Goal: Task Accomplishment & Management: Manage account settings

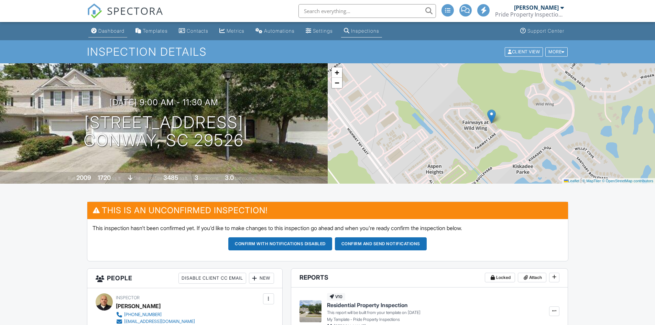
click at [115, 32] on div "Dashboard" at bounding box center [111, 31] width 26 height 6
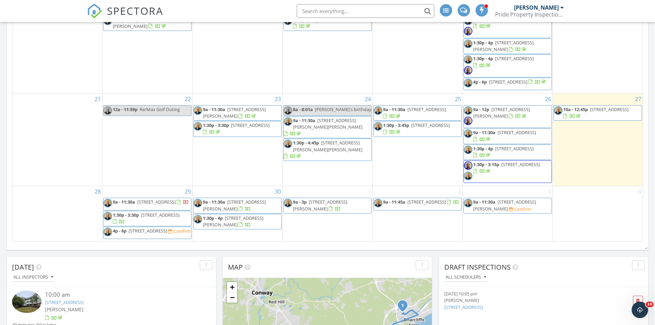
scroll to position [310, 0]
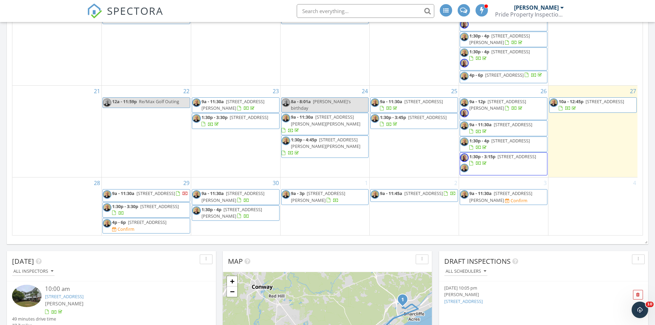
click at [153, 225] on span "9764 Leyland Dr 5, Myrtle Beach 29572" at bounding box center [147, 222] width 39 height 6
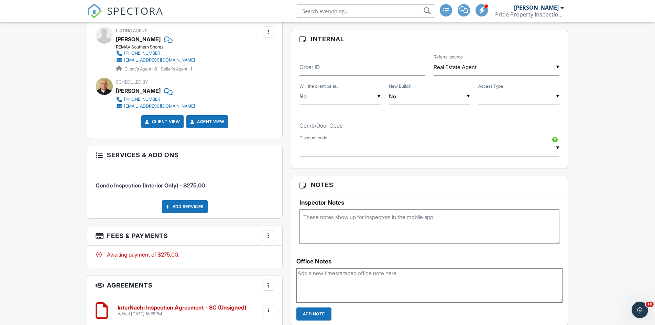
scroll to position [295, 0]
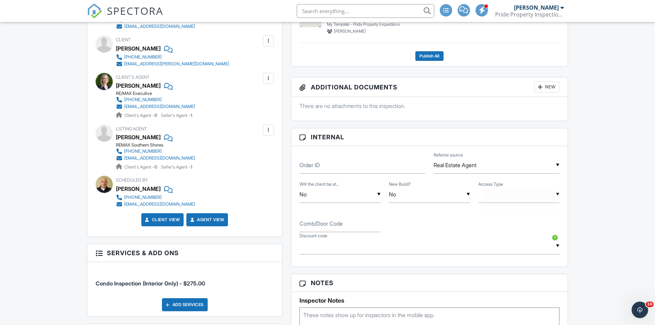
click at [520, 193] on div "▼ Supra/MLS Lockbox Combo/Door Code Agent will let you in Owner will let you in…" at bounding box center [518, 194] width 81 height 17
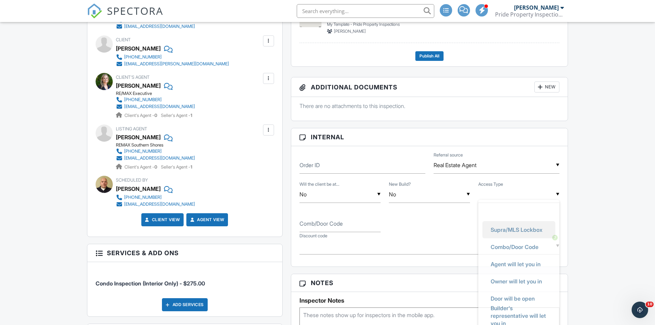
click at [513, 229] on span "Supra/MLS Lockbox" at bounding box center [516, 229] width 63 height 17
type input "Supra/MLS Lockbox"
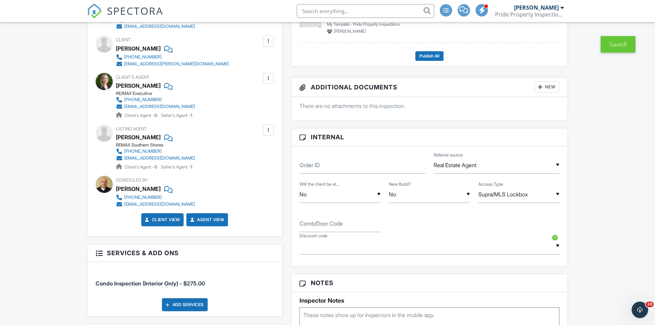
click at [332, 225] on label "Comb/Door Code" at bounding box center [321, 224] width 43 height 8
click at [332, 225] on input "Comb/Door Code" at bounding box center [340, 223] width 81 height 17
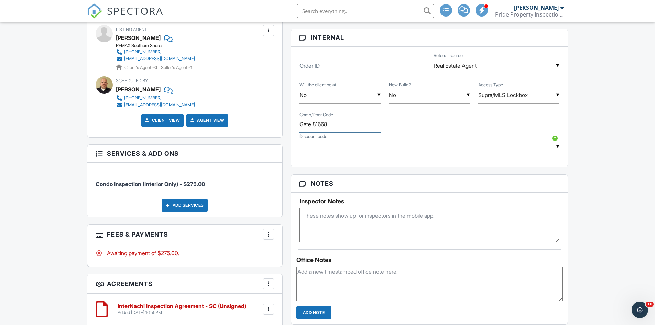
scroll to position [398, 0]
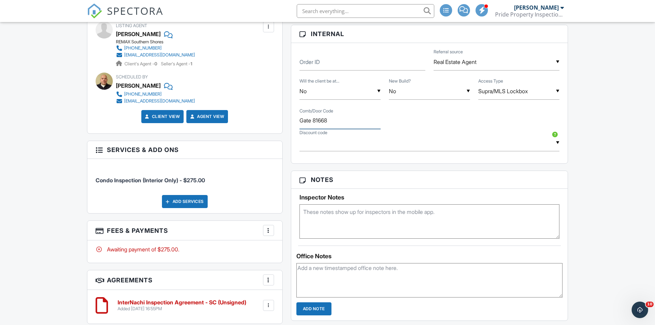
drag, startPoint x: 329, startPoint y: 119, endPoint x: 303, endPoint y: 125, distance: 27.5
click at [285, 131] on div "This is an Unconfirmed Inspection! This inspection hasn't been confirmed yet. I…" at bounding box center [328, 167] width 490 height 728
type input "Gate 81668"
click at [328, 212] on textarea at bounding box center [430, 221] width 260 height 34
paste textarea "Gate 81668"
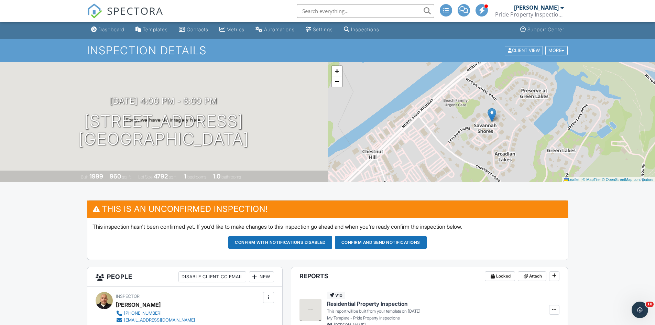
scroll to position [0, 0]
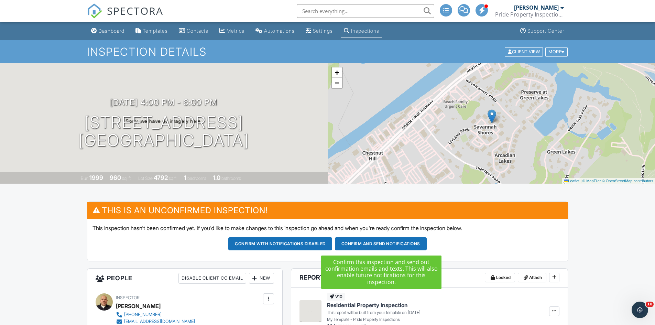
type textarea "Gate 81668, Fireplace"
click at [374, 244] on button "Confirm and send notifications" at bounding box center [381, 243] width 92 height 13
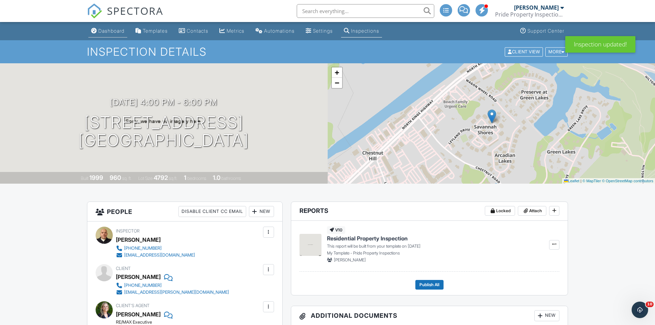
click at [106, 29] on div "Dashboard" at bounding box center [111, 31] width 26 height 6
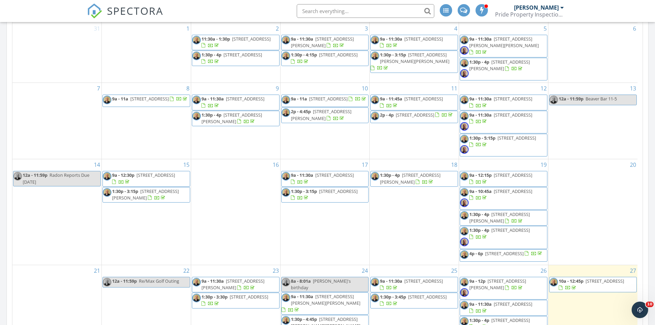
scroll to position [172, 0]
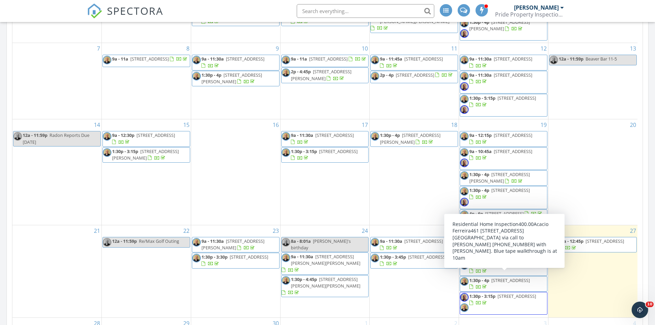
click at [511, 278] on span "461 Magnolia Ter Dr, Myrtle Beach 29579" at bounding box center [510, 280] width 39 height 6
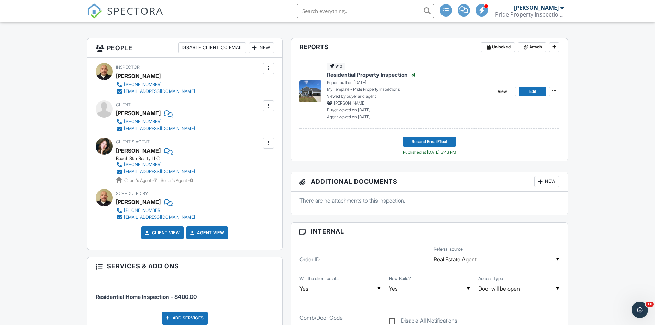
scroll to position [172, 0]
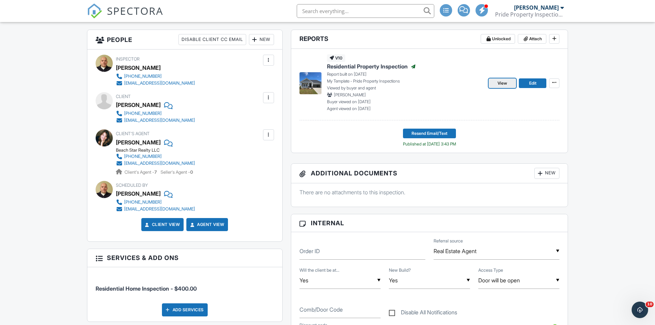
click at [499, 84] on span "View" at bounding box center [503, 83] width 10 height 7
